Goal: Transaction & Acquisition: Purchase product/service

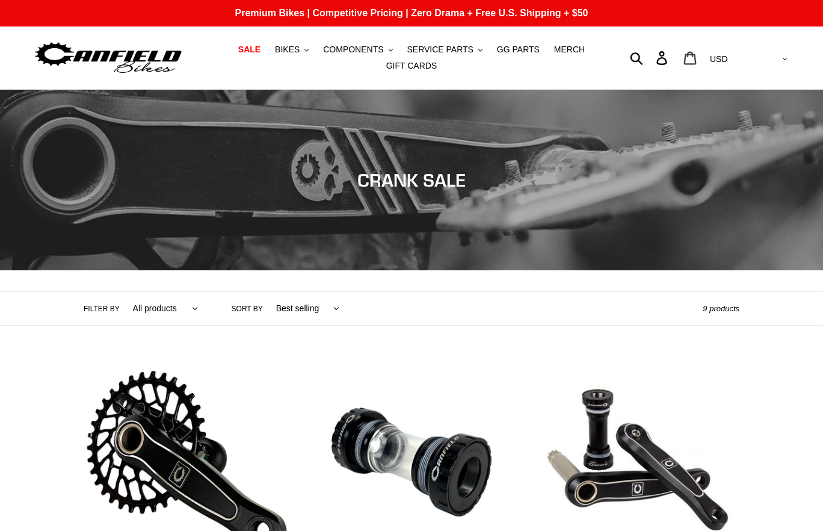
click at [705, 60] on link "Cart 0 items" at bounding box center [691, 58] width 28 height 26
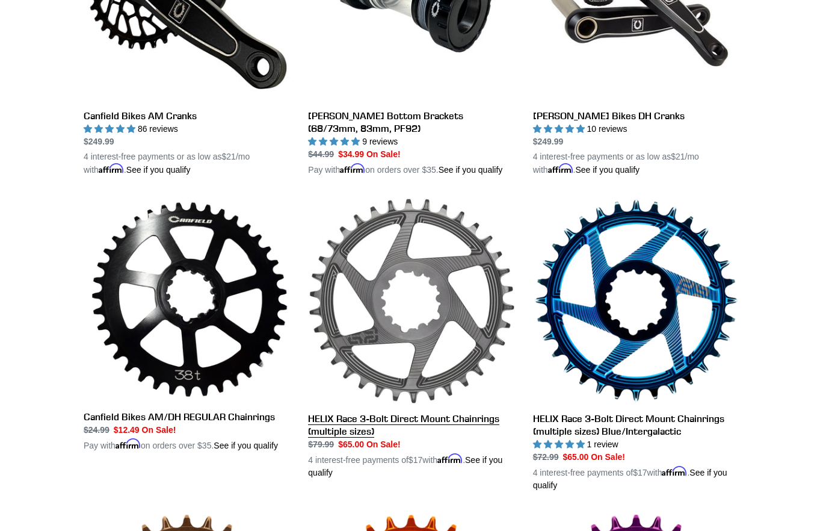
scroll to position [685, 0]
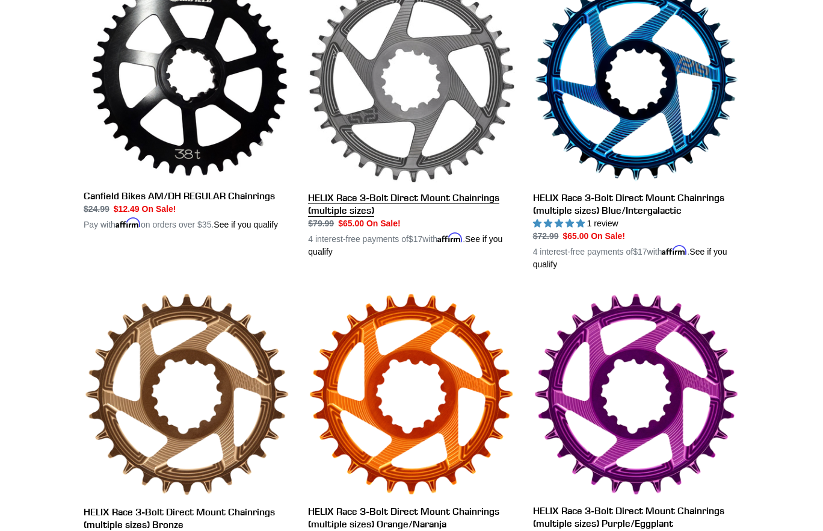
click at [415, 141] on link "HELIX Race 3-Bolt Direct Mount Chainrings (multiple sizes)" at bounding box center [411, 118] width 206 height 282
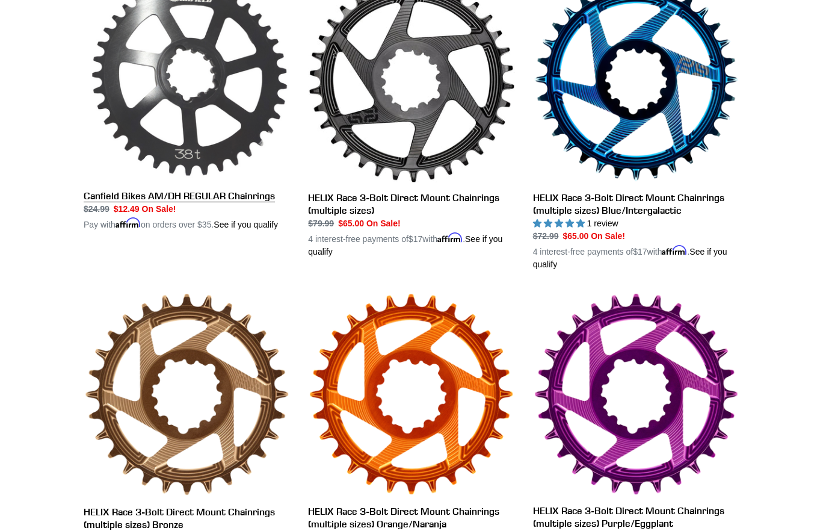
click at [271, 90] on link "Canfield Bikes AM/DH REGULAR Chainrings" at bounding box center [187, 104] width 206 height 255
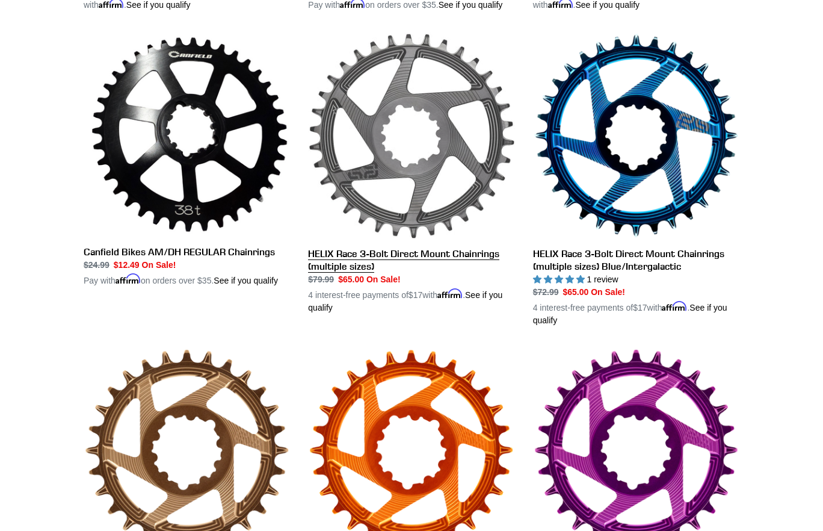
scroll to position [626, 0]
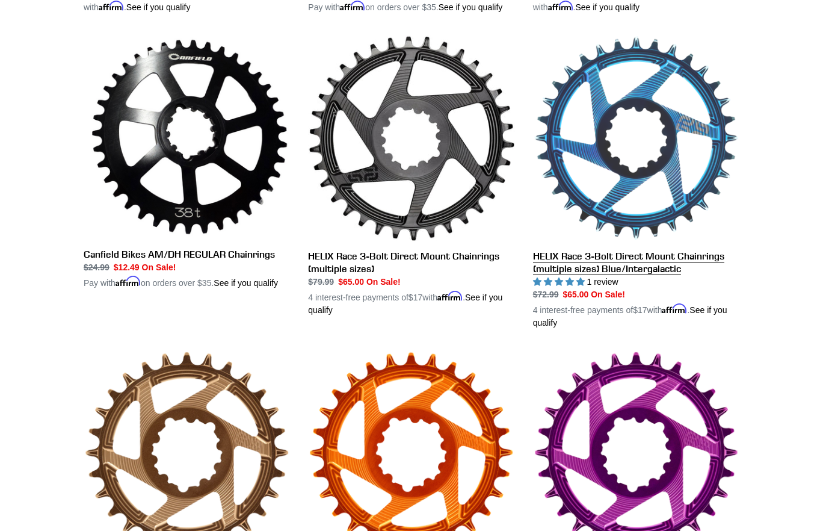
click at [583, 123] on link "HELIX Race 3-Bolt Direct Mount Chainrings (multiple sizes) Blue/Intergalactic" at bounding box center [636, 182] width 206 height 294
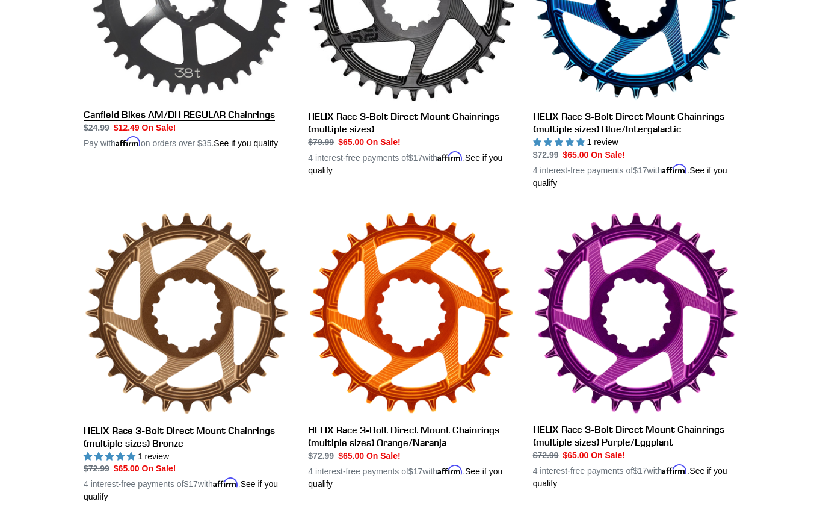
scroll to position [917, 0]
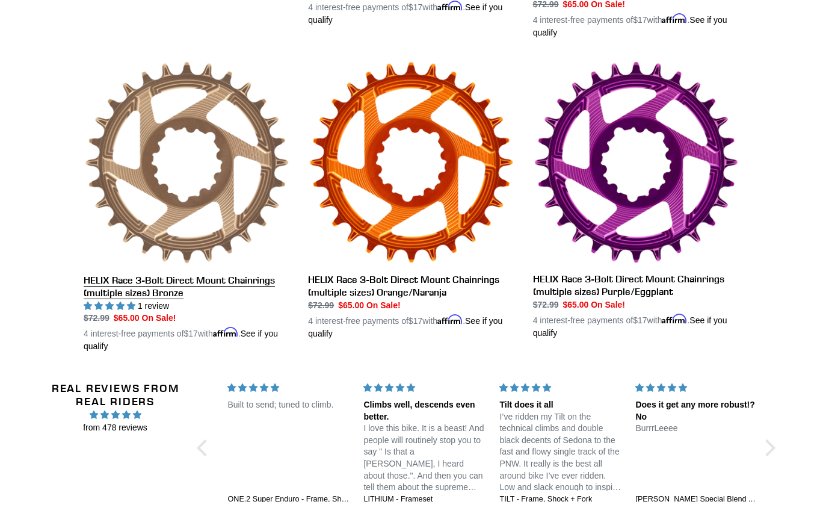
click at [141, 147] on link "HELIX Race 3-Bolt Direct Mount Chainrings (multiple sizes) Bronze" at bounding box center [187, 206] width 206 height 293
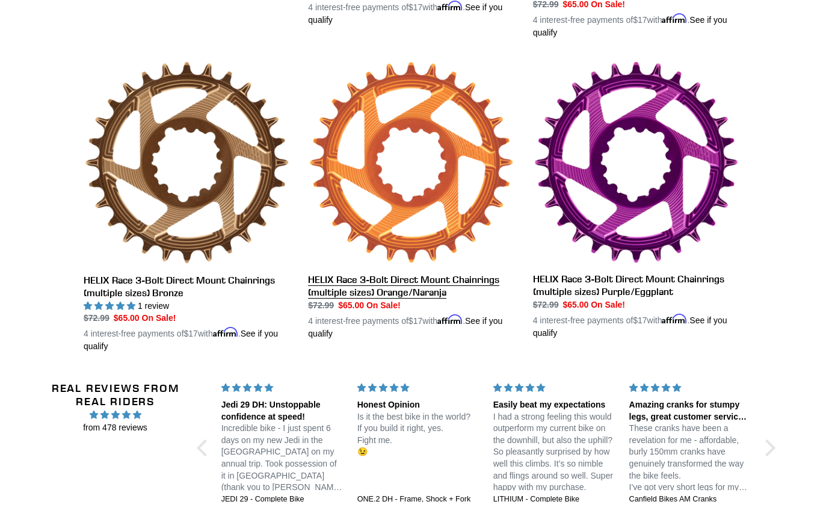
click at [368, 147] on link "HELIX Race 3-Bolt Direct Mount Chainrings (multiple sizes) Orange/Naranja" at bounding box center [411, 200] width 206 height 280
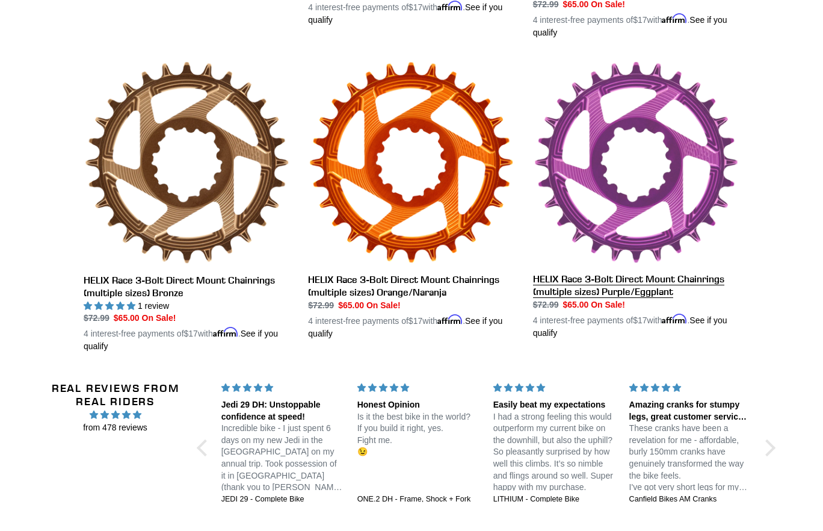
click at [610, 111] on link "HELIX Race 3-Bolt Direct Mount Chainrings (multiple sizes) Purple/Eggplant" at bounding box center [636, 199] width 206 height 279
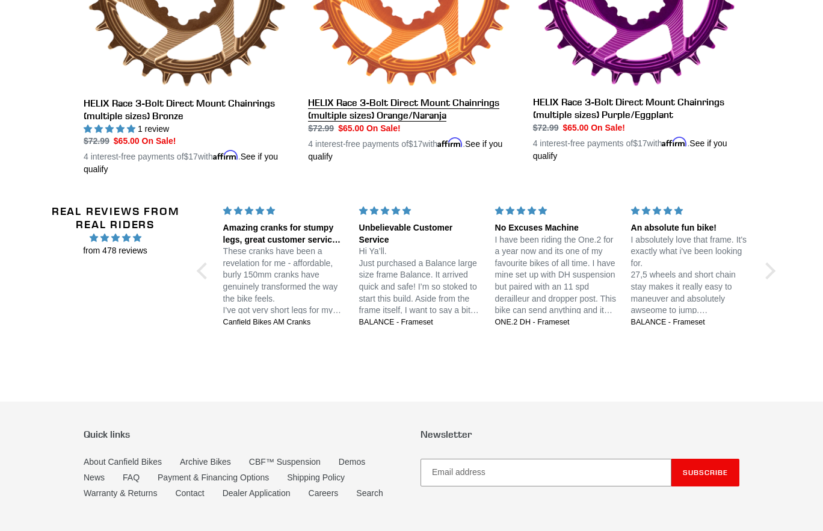
scroll to position [1091, 0]
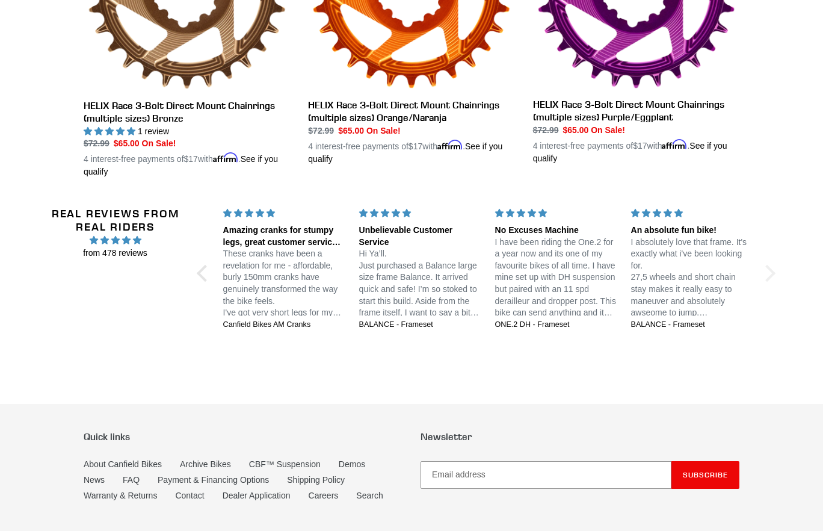
click at [764, 280] on div at bounding box center [766, 273] width 17 height 17
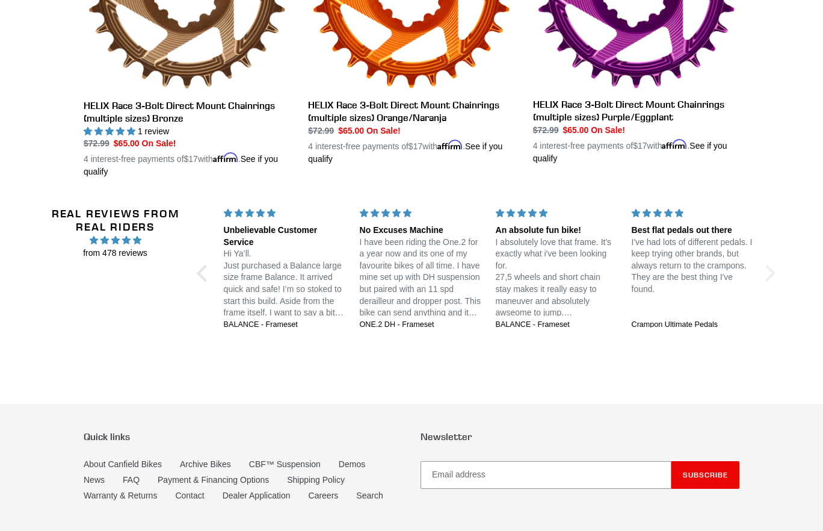
click at [764, 280] on div at bounding box center [766, 273] width 17 height 17
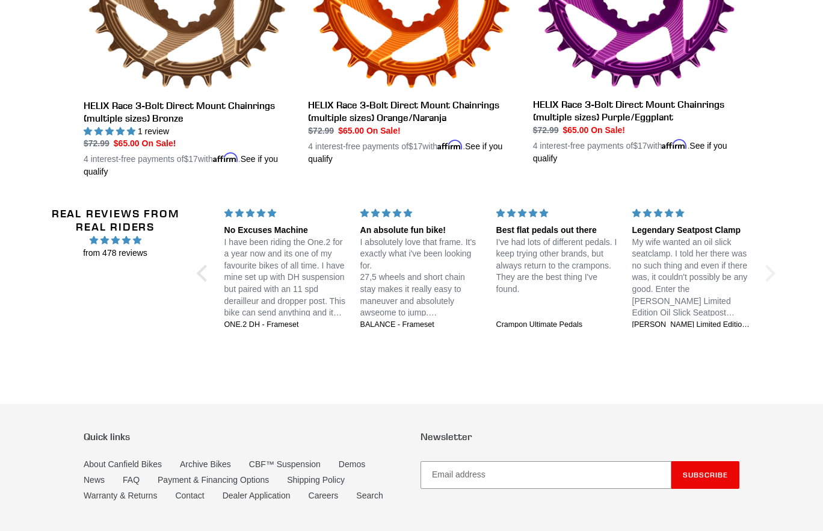
click at [764, 280] on div at bounding box center [766, 273] width 17 height 17
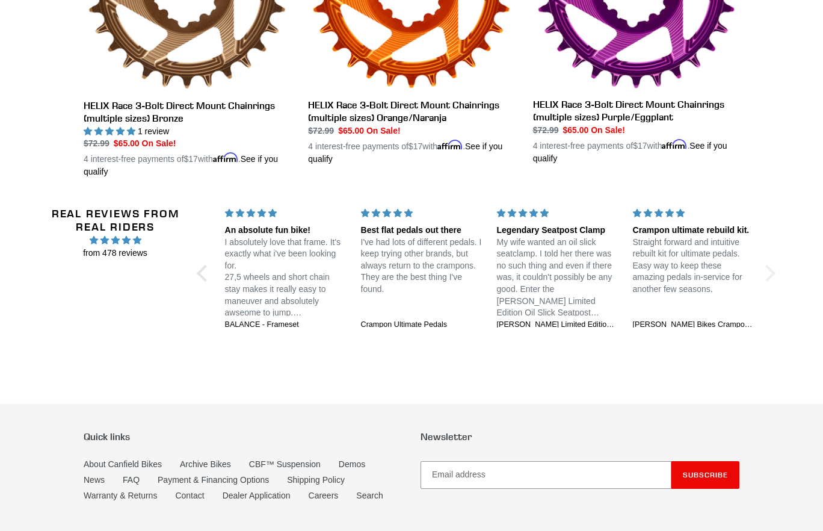
click at [764, 280] on div at bounding box center [766, 273] width 17 height 17
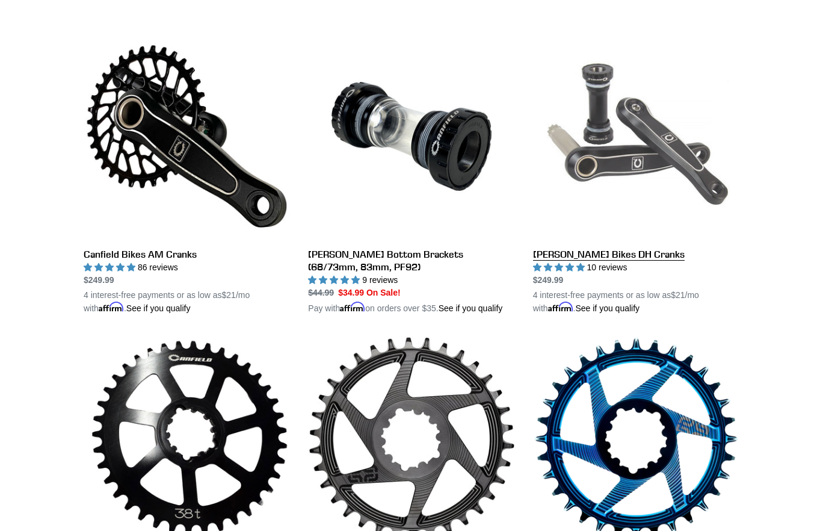
scroll to position [314, 0]
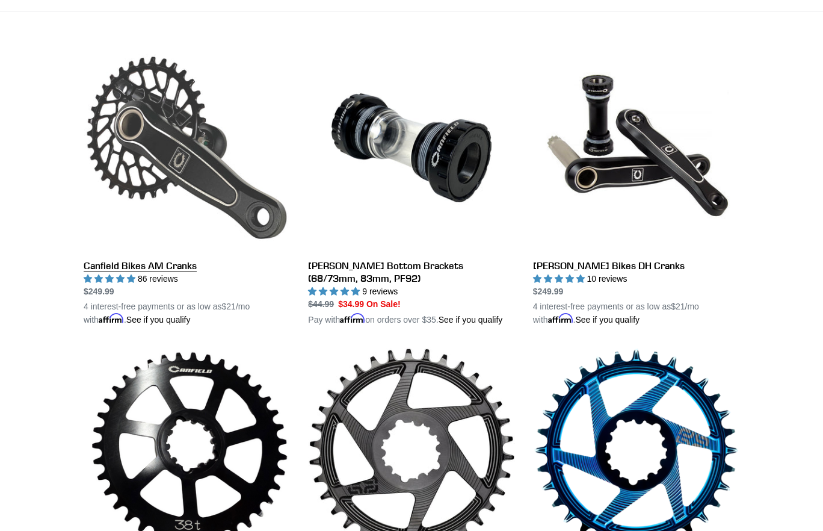
click at [171, 155] on link "Canfield Bikes AM Cranks" at bounding box center [187, 186] width 206 height 282
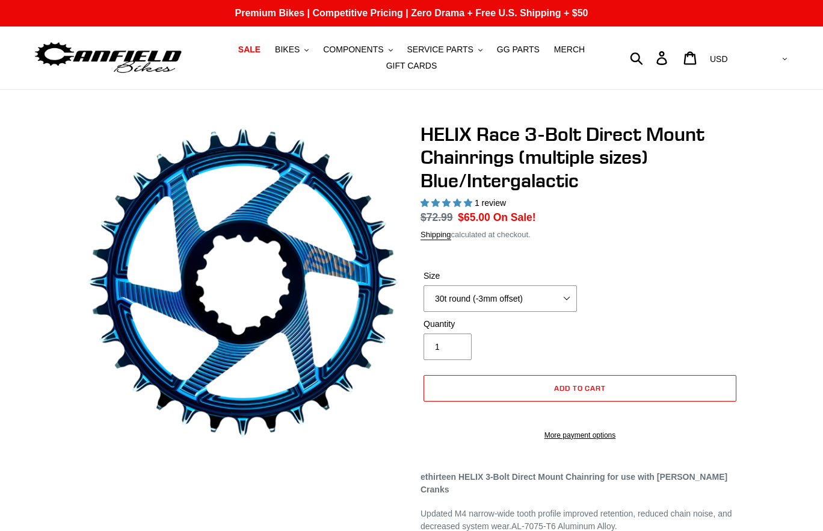
select select "highest-rating"
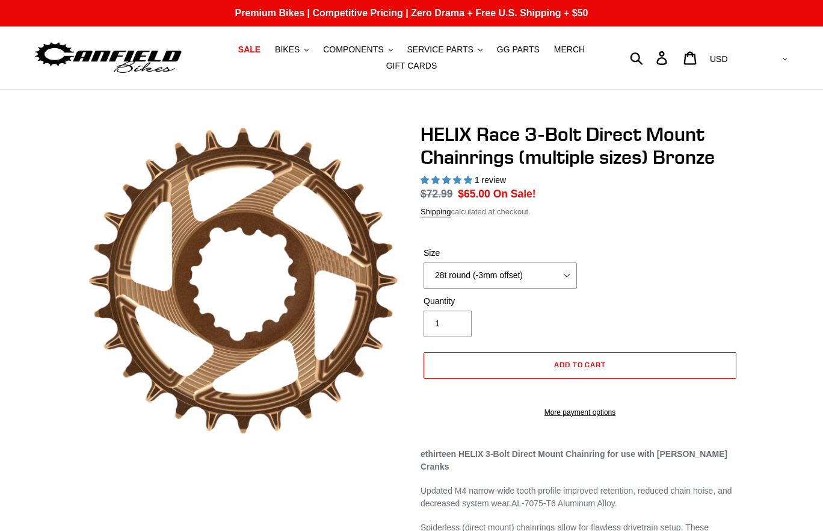
select select "highest-rating"
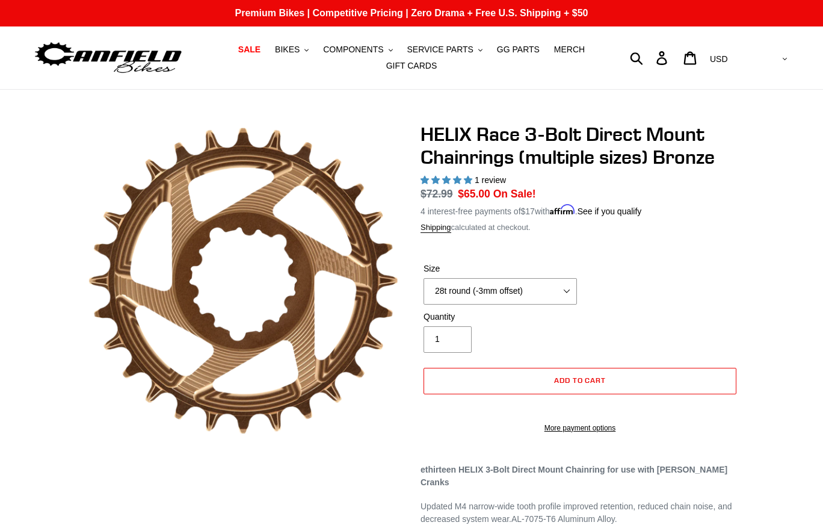
click at [533, 272] on label "Size" at bounding box center [500, 268] width 153 height 13
click at [533, 278] on select "28t round (-3mm offset) 30t round (-3mm offset) 32t round (-3mm offset) 34t rou…" at bounding box center [500, 291] width 153 height 26
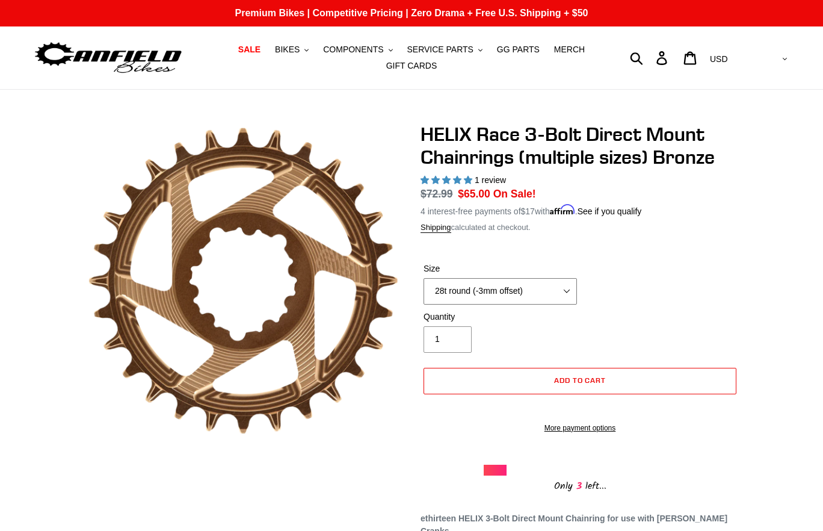
select select "30t round (-3mm offset)"
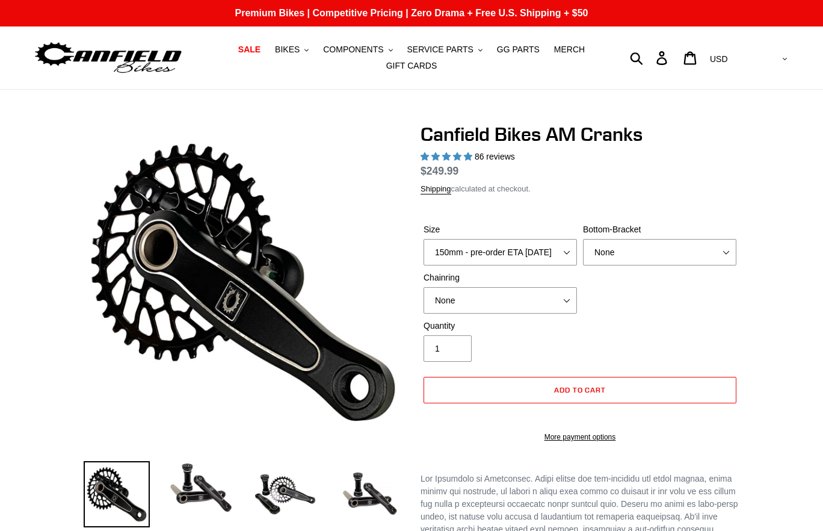
select select "highest-rating"
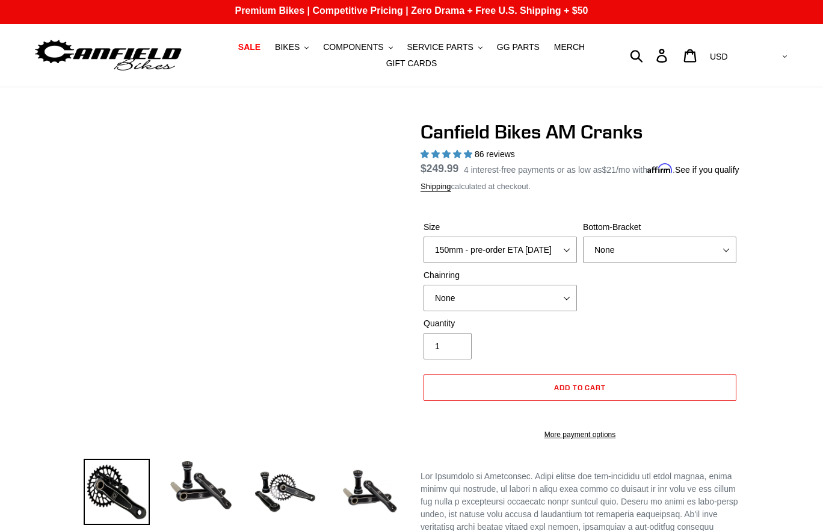
scroll to position [10, 0]
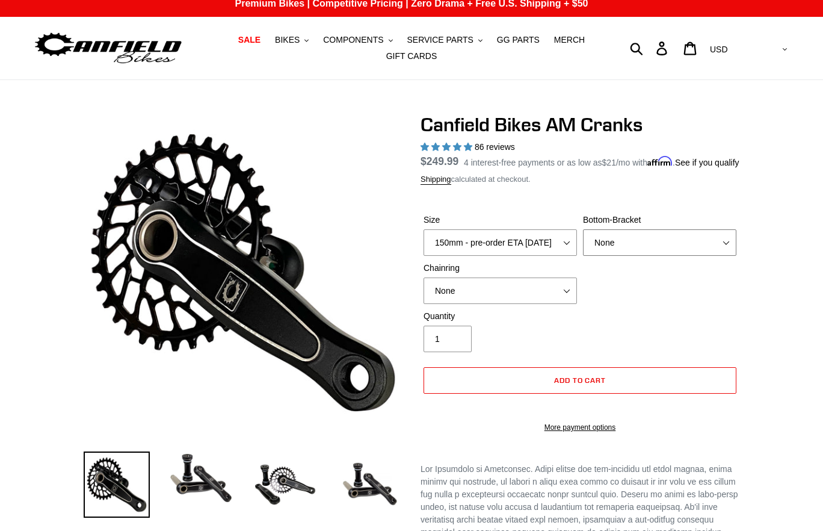
select select "BSA Threaded 68/73mm"
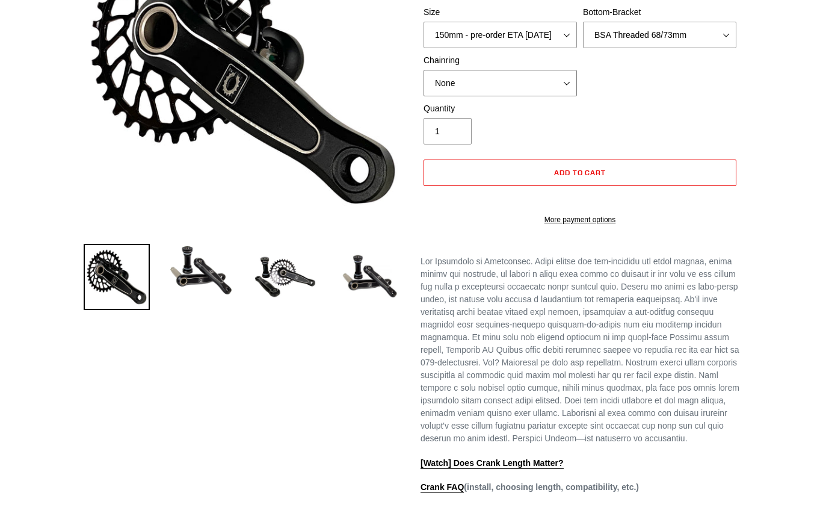
scroll to position [480, 0]
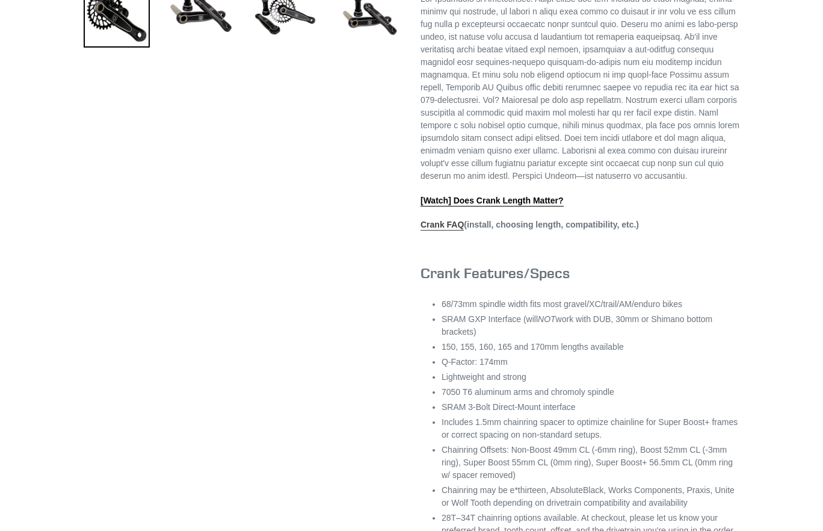
click at [438, 230] on link "Crank FAQ" at bounding box center [442, 225] width 43 height 11
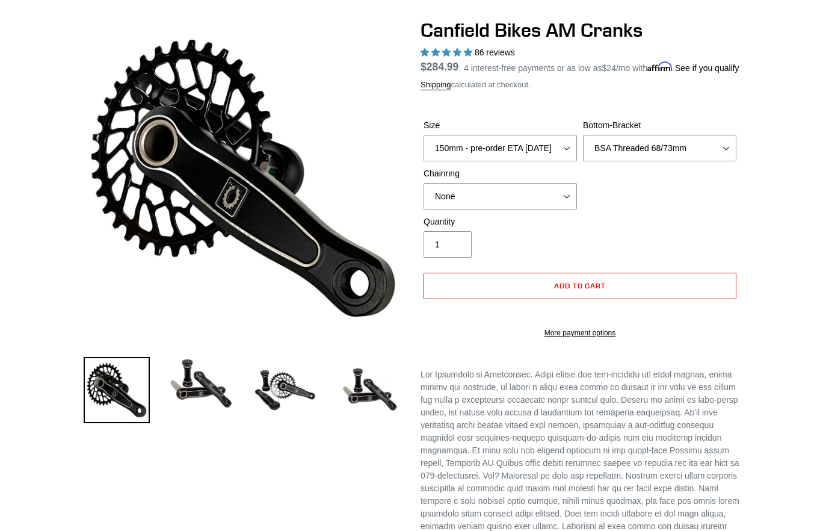
scroll to position [0, 0]
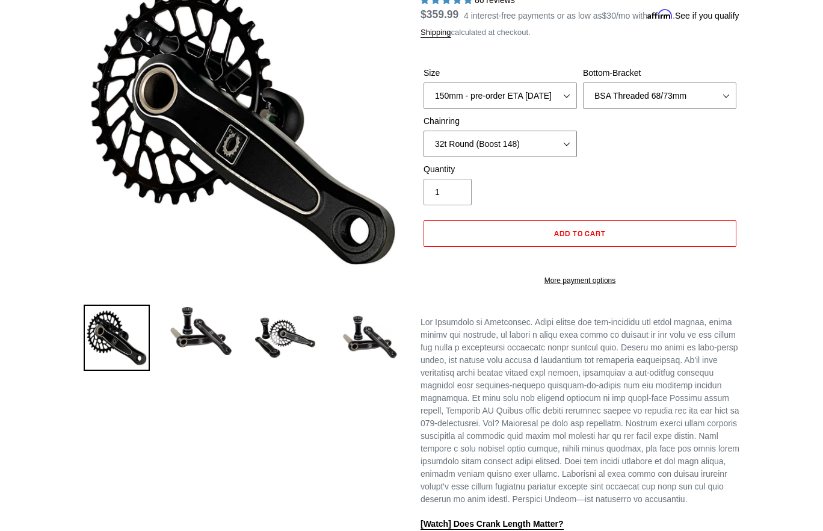
scroll to position [184, 0]
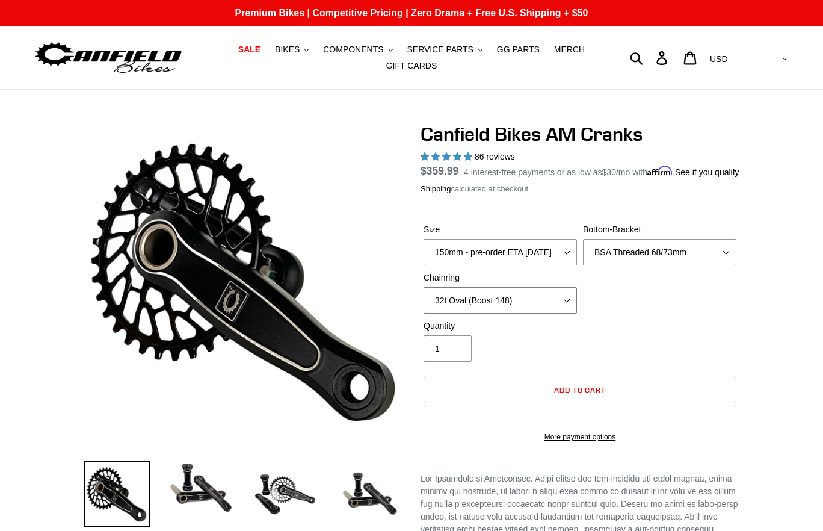
select select "None"
click at [605, 394] on button "Add to cart" at bounding box center [580, 390] width 313 height 26
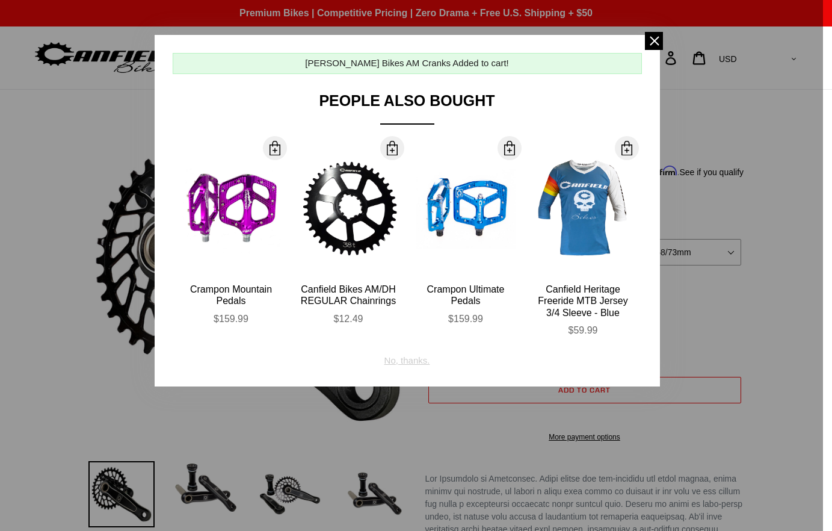
click at [404, 359] on div "No, thanks." at bounding box center [408, 356] width 46 height 23
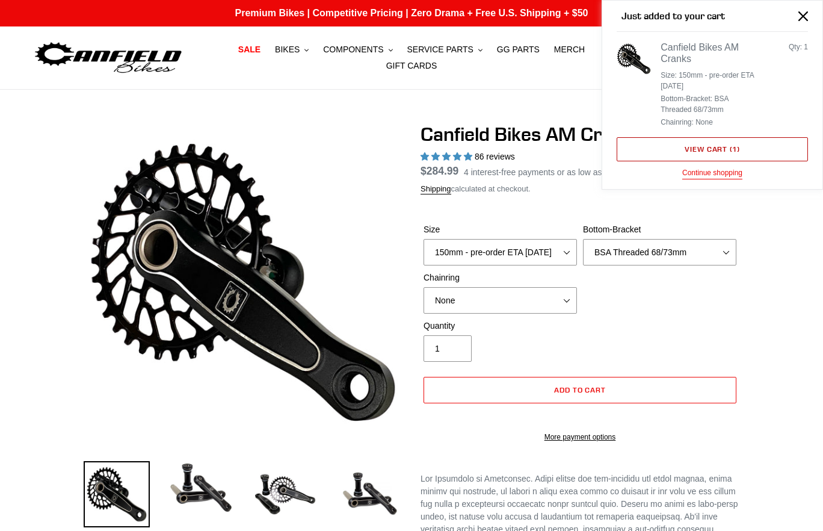
click at [677, 144] on link "View cart ( 1 )" at bounding box center [712, 149] width 191 height 24
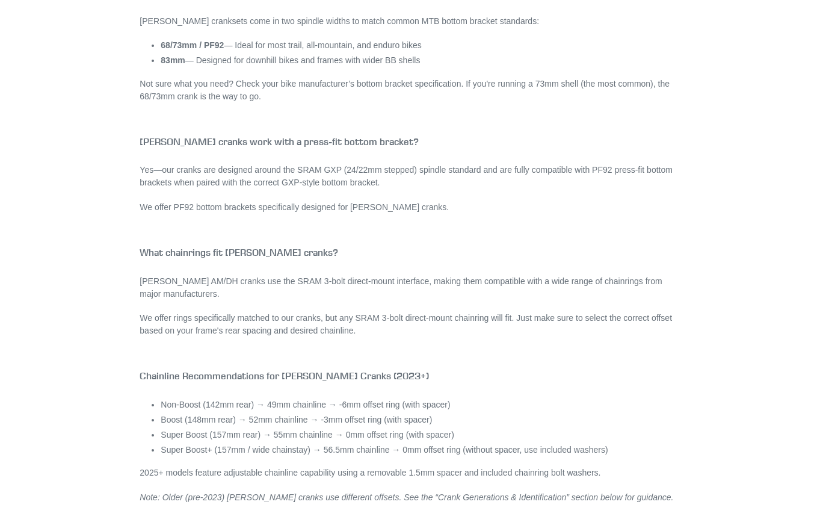
scroll to position [1249, 0]
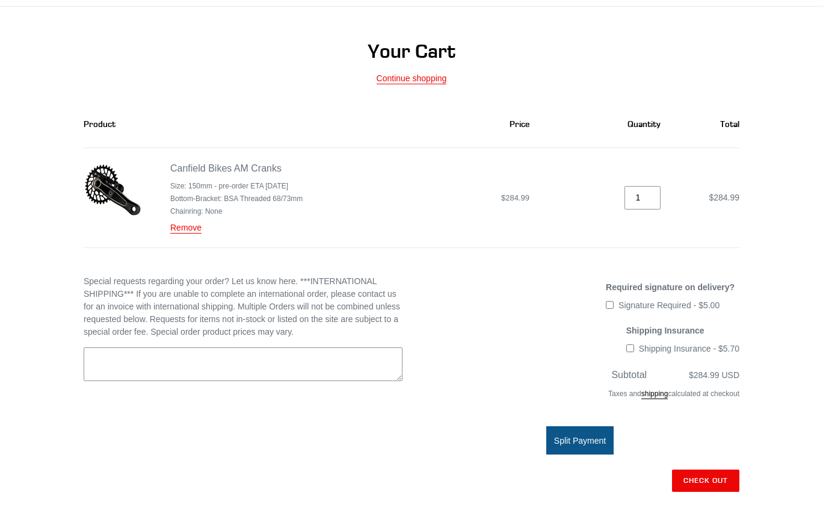
scroll to position [117, 0]
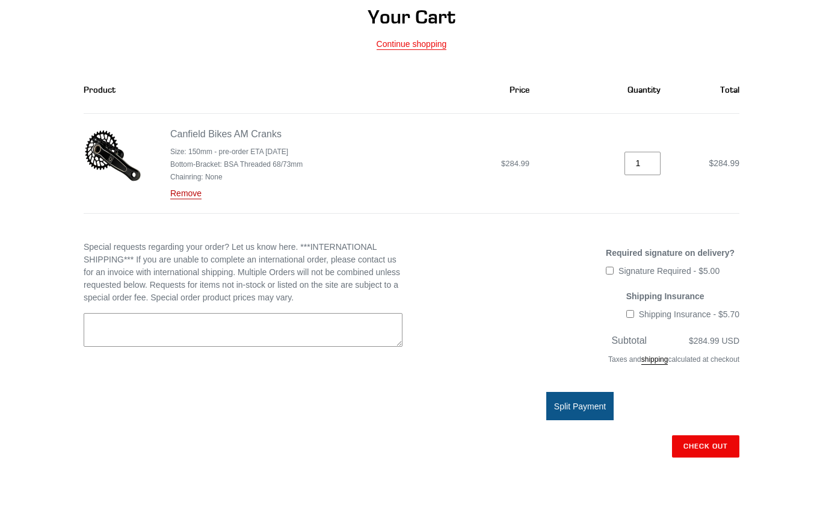
click at [187, 190] on link "Remove" at bounding box center [185, 193] width 31 height 11
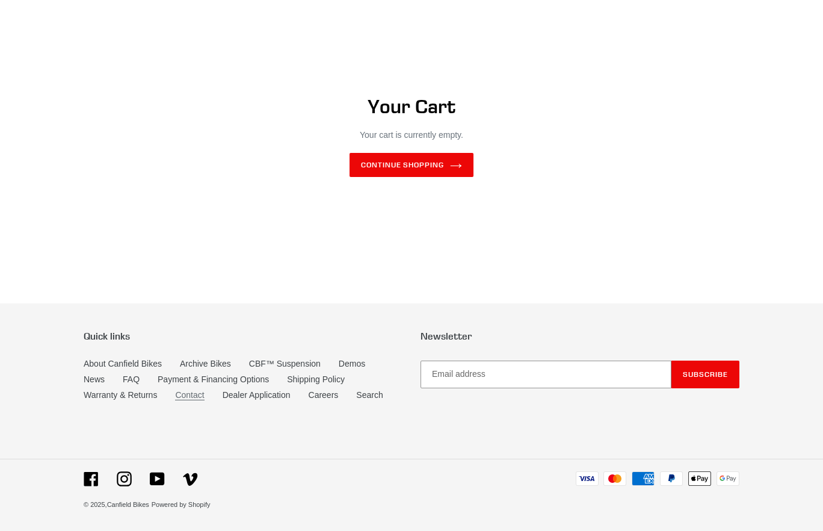
click at [191, 395] on link "Contact" at bounding box center [189, 395] width 29 height 10
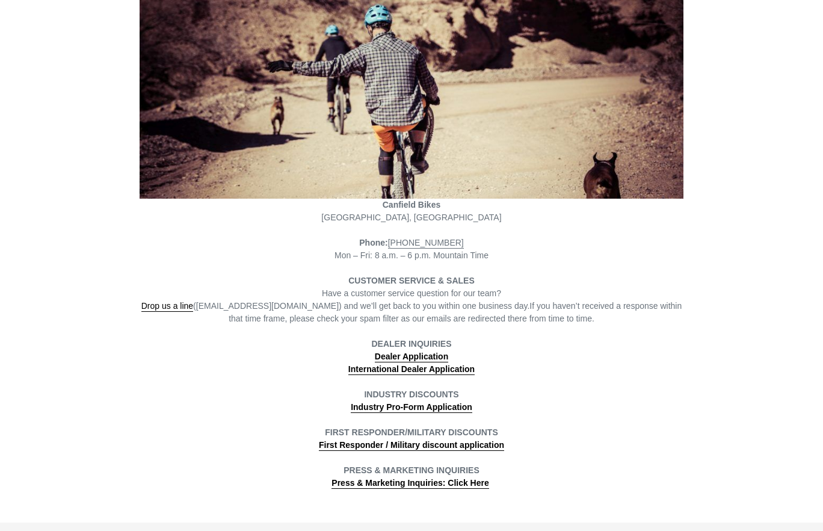
scroll to position [182, 0]
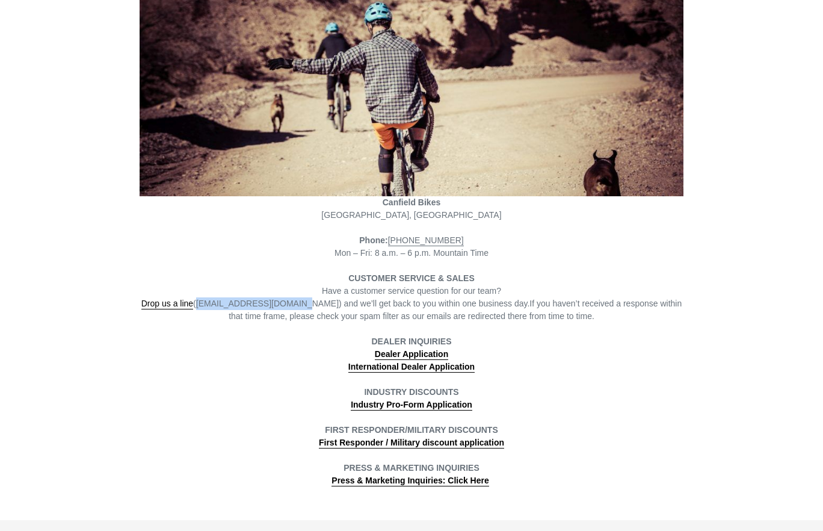
drag, startPoint x: 298, startPoint y: 306, endPoint x: 204, endPoint y: 303, distance: 93.9
click at [204, 303] on span "Drop us a line (info@canfieldbikes.com) and we’ll get back to you within one bu…" at bounding box center [335, 303] width 389 height 11
copy span "(info@canfieldbikes.com"
click at [276, 341] on div "DEALER INQUIRIES Dealer Application" at bounding box center [411, 347] width 543 height 25
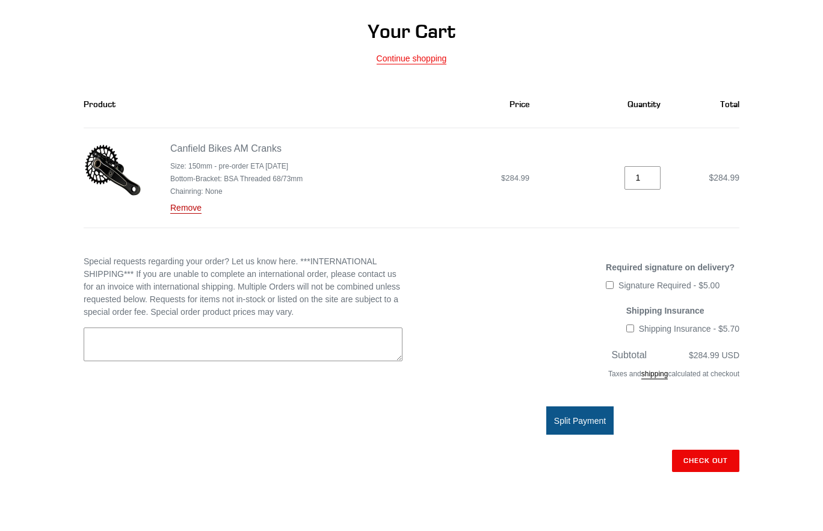
click at [176, 207] on link "Remove" at bounding box center [185, 208] width 31 height 11
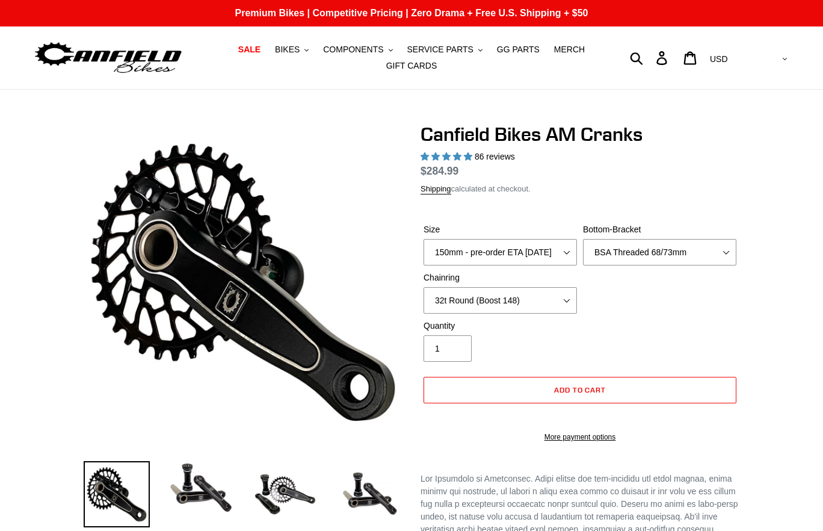
select select "32t Round (Boost 148)"
select select "highest-rating"
select select "32t Oval (Boost 148)"
